Goal: Information Seeking & Learning: Learn about a topic

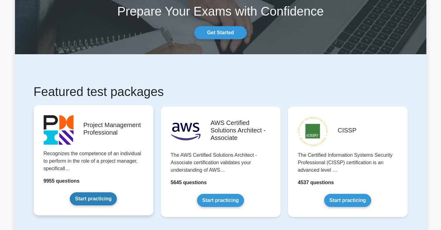
scroll to position [39, 0]
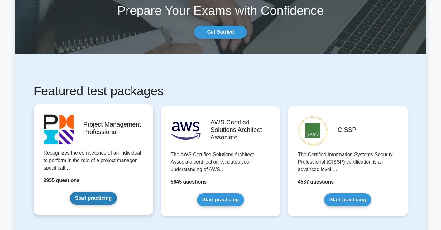
click at [104, 200] on link "Start practicing" at bounding box center [93, 198] width 47 height 13
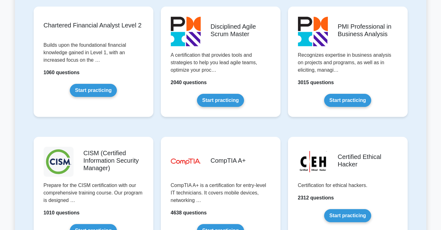
scroll to position [785, 0]
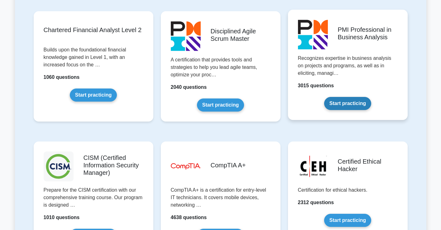
click at [350, 97] on link "Start practicing" at bounding box center [347, 103] width 47 height 13
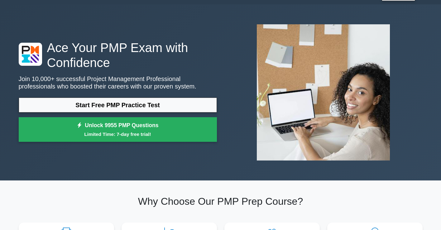
scroll to position [9, 0]
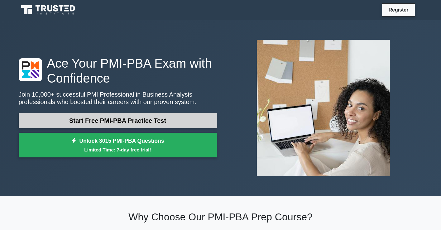
click at [173, 117] on link "Start Free PMI-PBA Practice Test" at bounding box center [118, 120] width 198 height 15
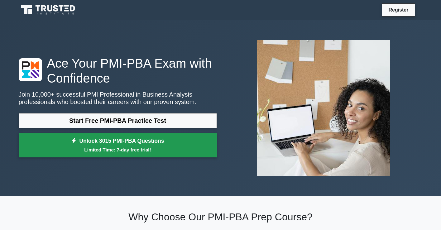
click at [164, 156] on link "Unlock 3015 PMI-PBA Questions Limited Time: 7-day free trial!" at bounding box center [118, 145] width 198 height 25
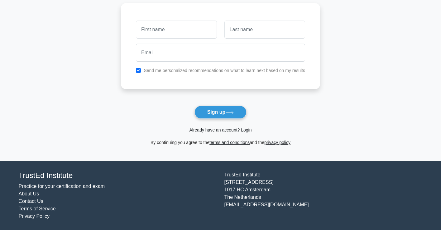
scroll to position [44, 0]
